Goal: Information Seeking & Learning: Learn about a topic

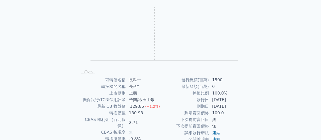
scroll to position [51, 0]
drag, startPoint x: 193, startPoint y: 93, endPoint x: 230, endPoint y: 91, distance: 37.1
click at [230, 91] on tr "轉換比例 100.0%" at bounding box center [202, 92] width 83 height 7
drag, startPoint x: 210, startPoint y: 81, endPoint x: 224, endPoint y: 81, distance: 13.5
click at [224, 81] on td "1500" at bounding box center [226, 79] width 35 height 7
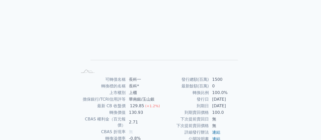
drag, startPoint x: 179, startPoint y: 122, endPoint x: 161, endPoint y: 119, distance: 17.7
click at [179, 122] on td "下次提前賣回日" at bounding box center [185, 119] width 48 height 7
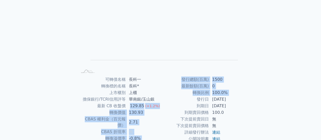
drag, startPoint x: 130, startPoint y: 105, endPoint x: 161, endPoint y: 101, distance: 31.2
click at [161, 101] on div "可轉債名稱 長科一 轉換標的名稱 長科* 上市櫃別 上櫃 擔保銀行/TCRI信用評等 華南銀/玉山銀 最新 CB 收盤價 129.85 (+1.2%) 轉換價…" at bounding box center [160, 122] width 179 height 92
click at [156, 111] on td "130.93" at bounding box center [143, 112] width 35 height 7
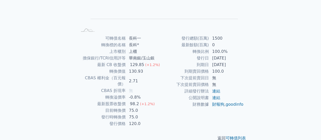
scroll to position [95, 0]
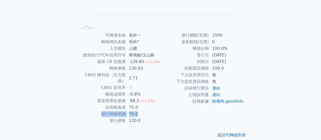
drag, startPoint x: 102, startPoint y: 109, endPoint x: 143, endPoint y: 109, distance: 41.4
click at [143, 111] on tr "發行時轉換價 75.0" at bounding box center [118, 114] width 83 height 7
click at [118, 117] on td "發行價格" at bounding box center [101, 120] width 48 height 7
drag, startPoint x: 109, startPoint y: 113, endPoint x: 147, endPoint y: 113, distance: 38.1
click at [147, 117] on tr "發行價格 120.0" at bounding box center [118, 120] width 83 height 7
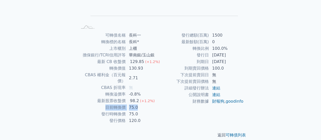
drag, startPoint x: 106, startPoint y: 100, endPoint x: 149, endPoint y: 97, distance: 43.0
click at [147, 104] on tr "目前轉換價 75.0" at bounding box center [118, 107] width 83 height 7
